Goal: Information Seeking & Learning: Understand process/instructions

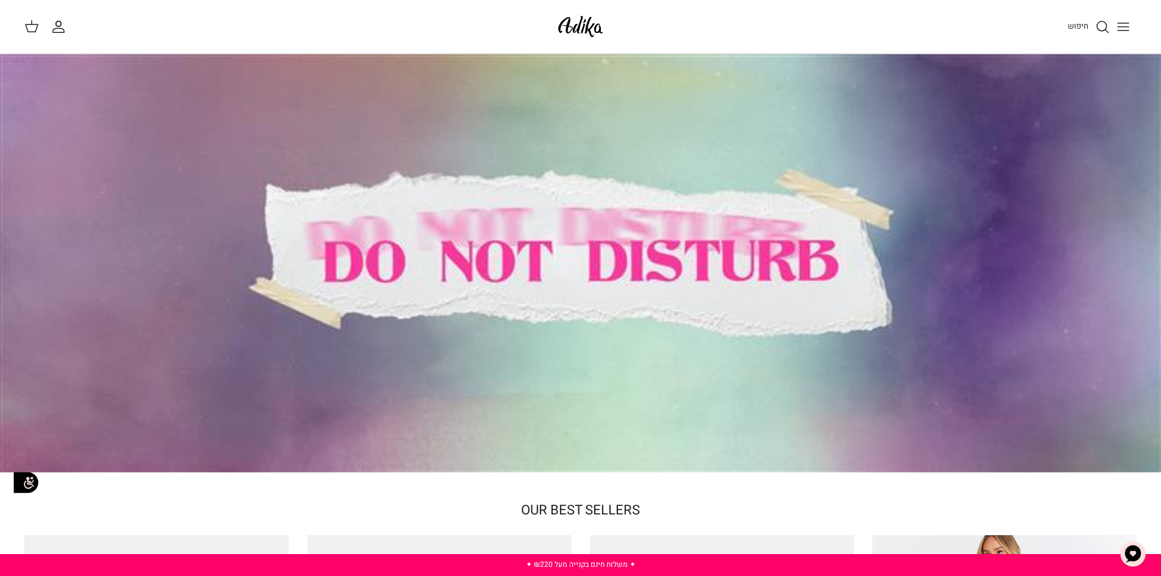
click at [1127, 23] on line "Toggle menu" at bounding box center [1122, 23] width 11 height 0
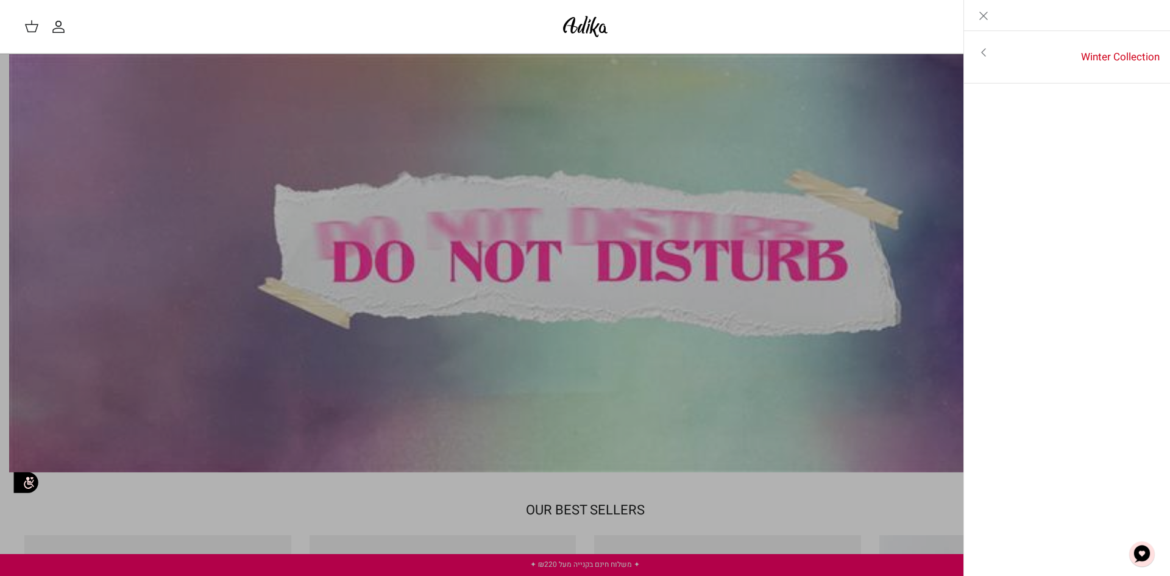
click at [985, 12] on icon "Close" at bounding box center [983, 16] width 15 height 15
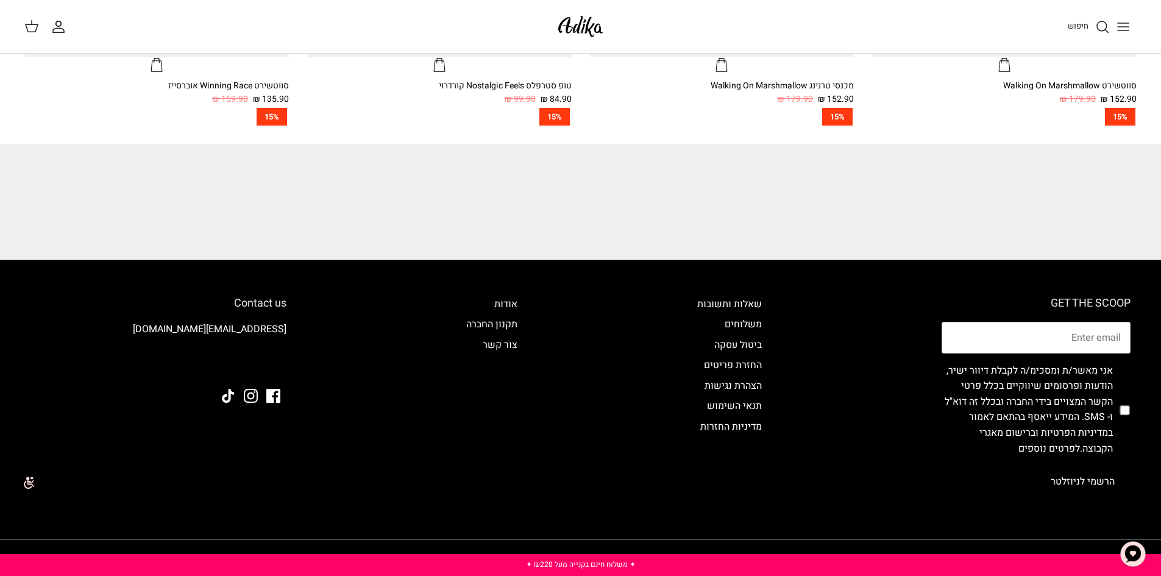
scroll to position [1336, 0]
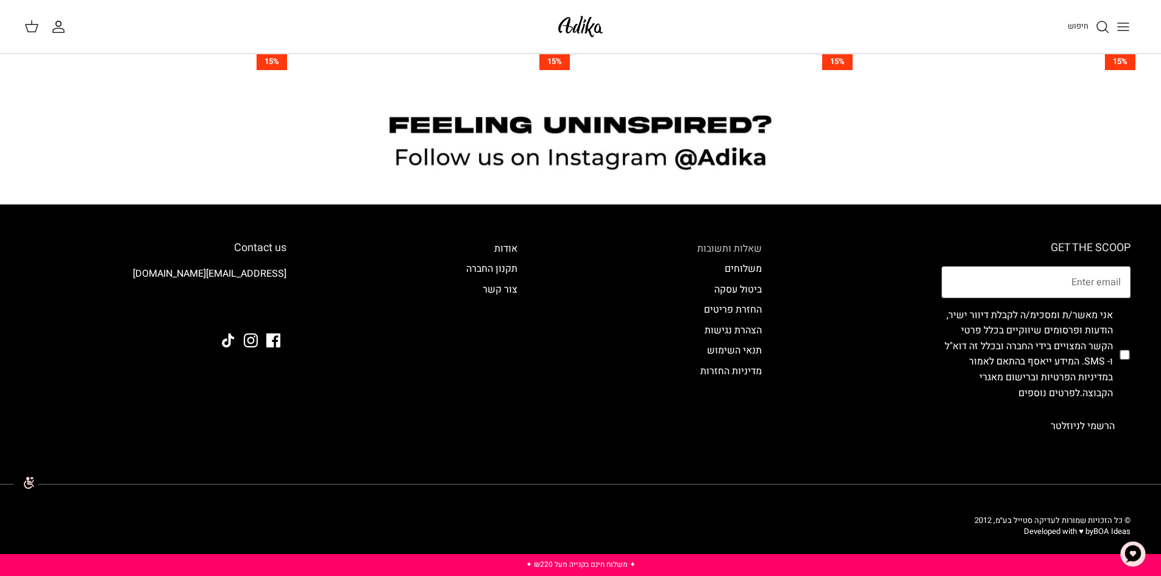
click at [729, 247] on link "שאלות ותשובות" at bounding box center [729, 248] width 65 height 15
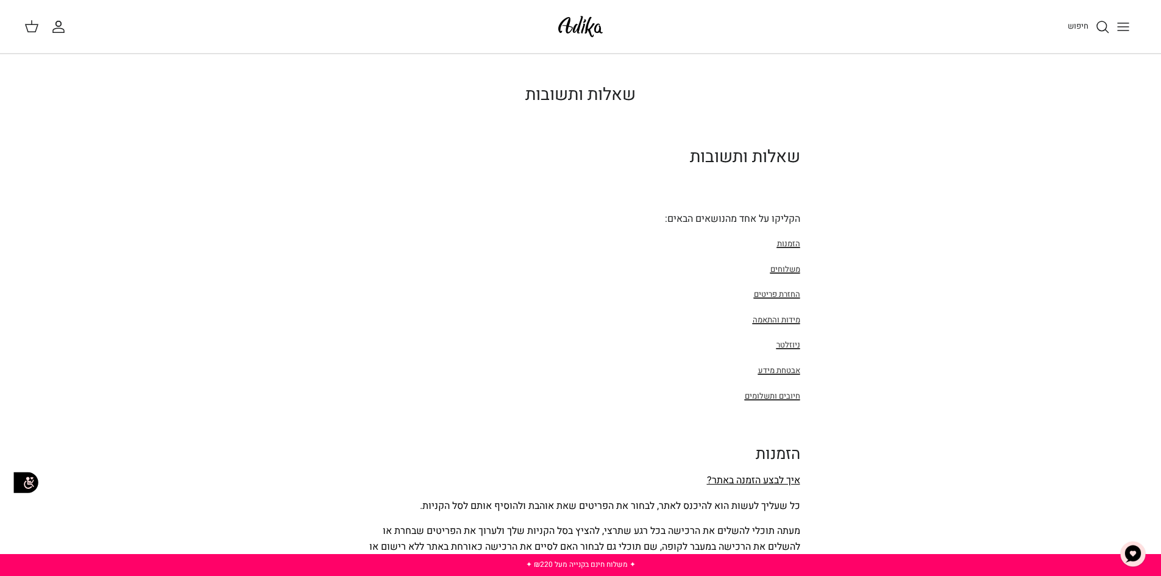
click at [777, 247] on span "הזמנות" at bounding box center [788, 244] width 23 height 12
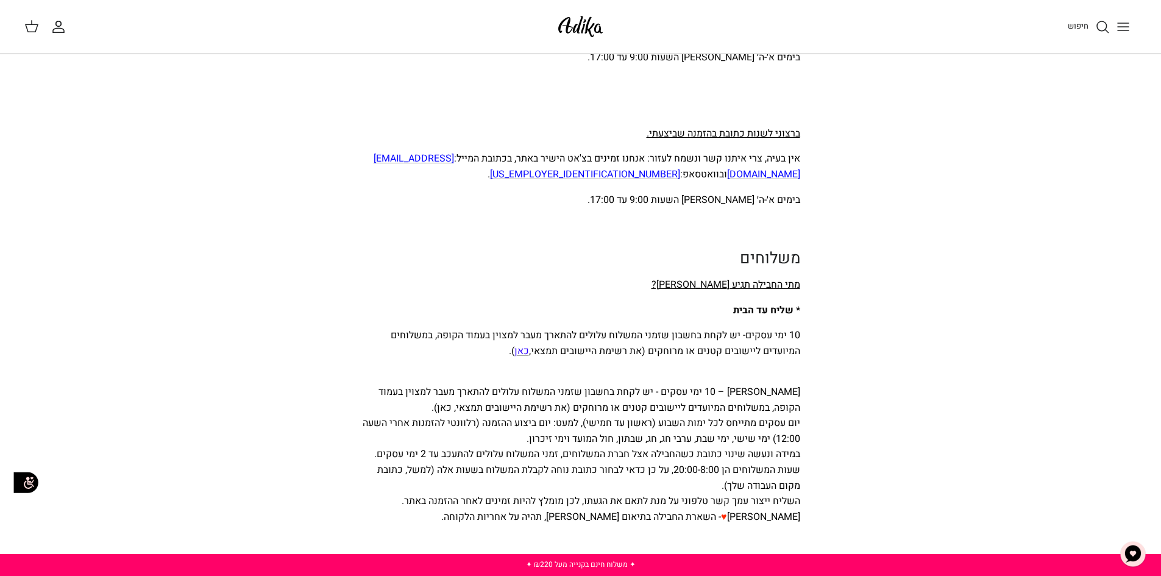
scroll to position [1828, 0]
